Goal: Transaction & Acquisition: Subscribe to service/newsletter

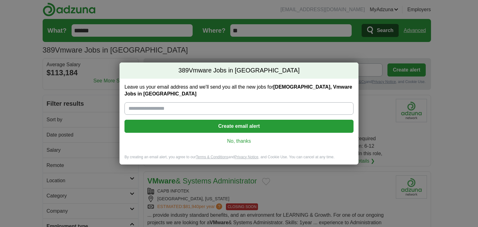
click at [177, 105] on input "Leave us your email address and we'll send you all the new jobs for Contract, V…" at bounding box center [239, 108] width 229 height 12
type input "**********"
click at [191, 122] on button "Create email alert" at bounding box center [239, 126] width 229 height 13
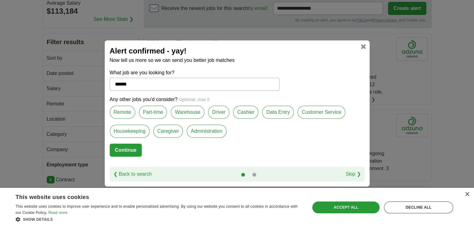
scroll to position [62, 0]
click at [351, 170] on div "❮ Back to search Skip ❯" at bounding box center [237, 174] width 255 height 15
click at [351, 176] on link "Skip ❯" at bounding box center [352, 174] width 15 height 7
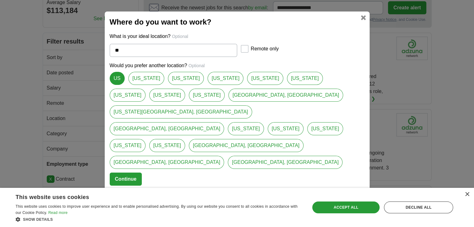
click at [365, 20] on link at bounding box center [363, 17] width 5 height 5
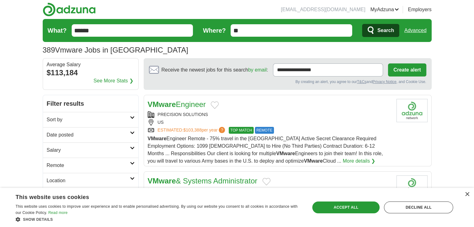
scroll to position [62, 0]
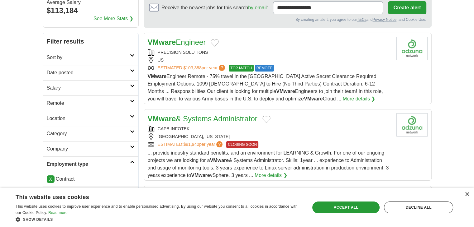
click at [67, 132] on h2 "Category" at bounding box center [88, 133] width 83 height 7
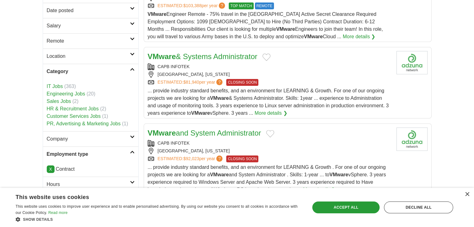
scroll to position [93, 0]
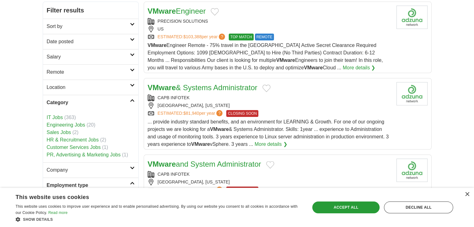
click at [69, 44] on h2 "Date posted" at bounding box center [88, 41] width 83 height 7
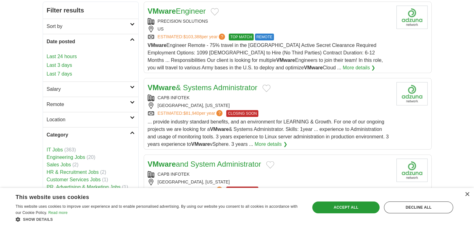
click at [69, 56] on link "Last 24 hours" at bounding box center [91, 56] width 88 height 7
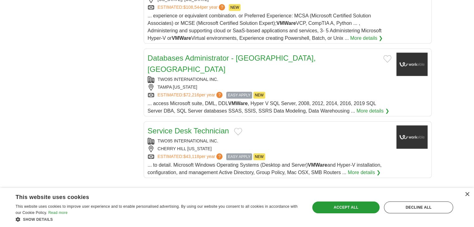
scroll to position [841, 0]
